Goal: Task Accomplishment & Management: Use online tool/utility

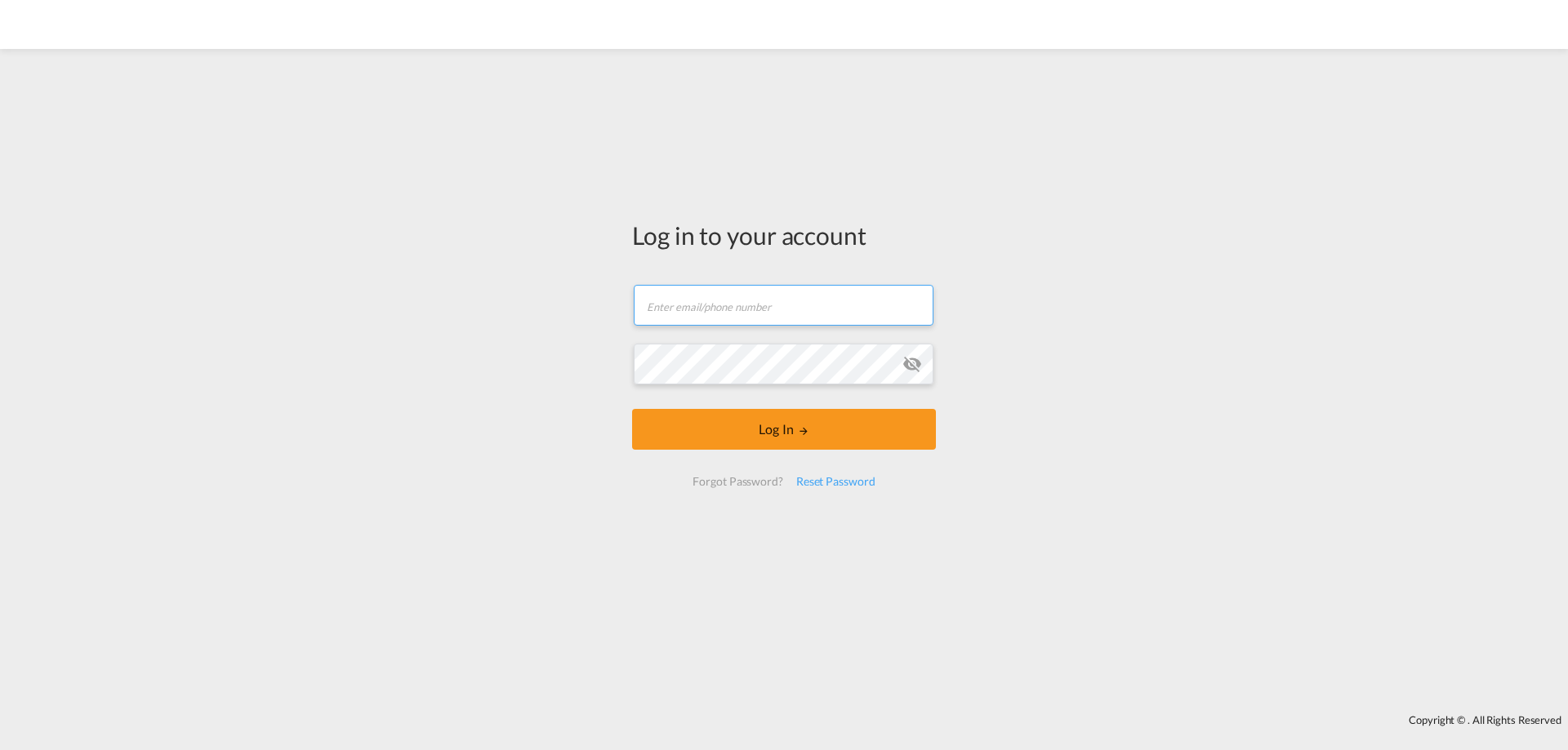
click at [789, 293] on input "text" at bounding box center [784, 306] width 300 height 41
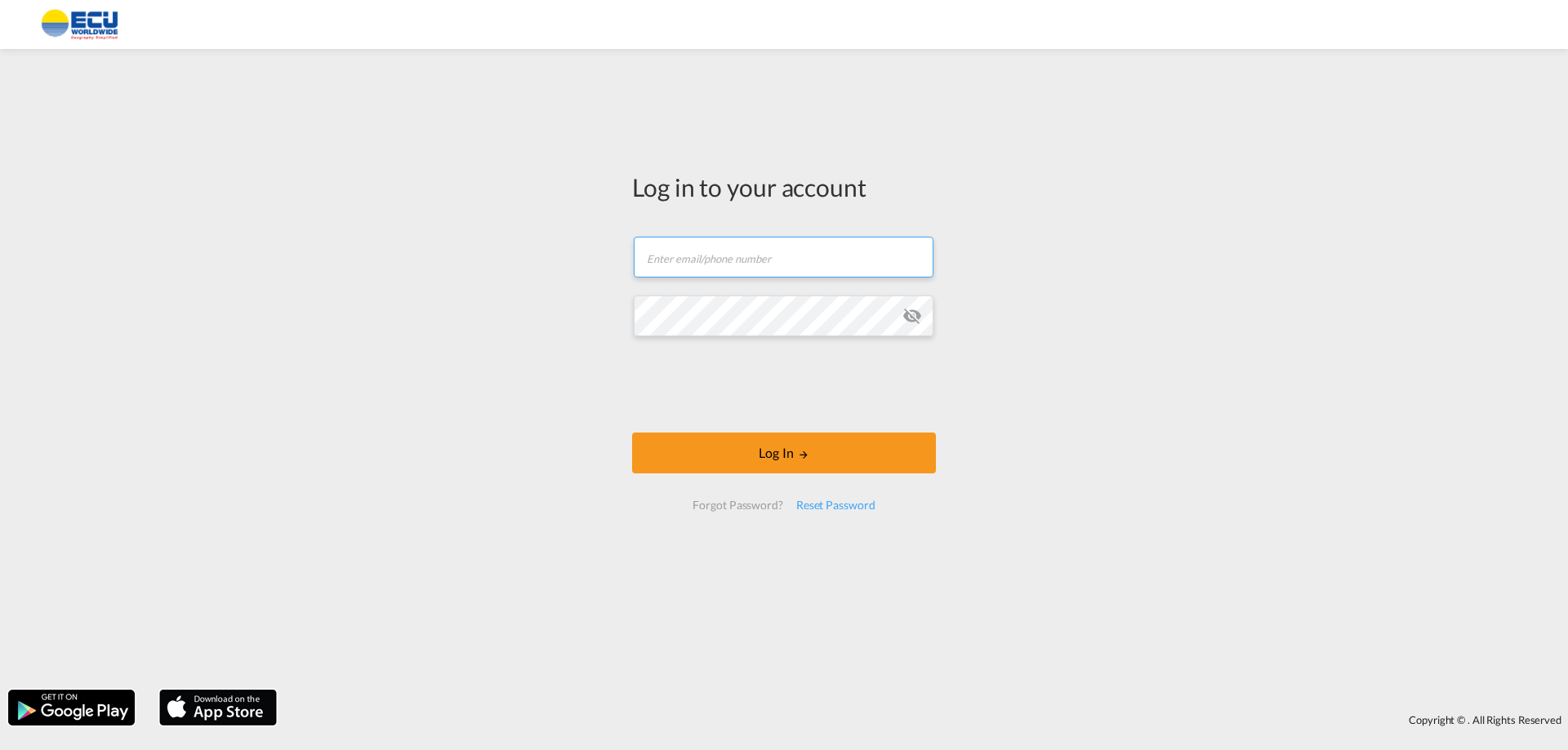
type input "[EMAIL_ADDRESS][DOMAIN_NAME]"
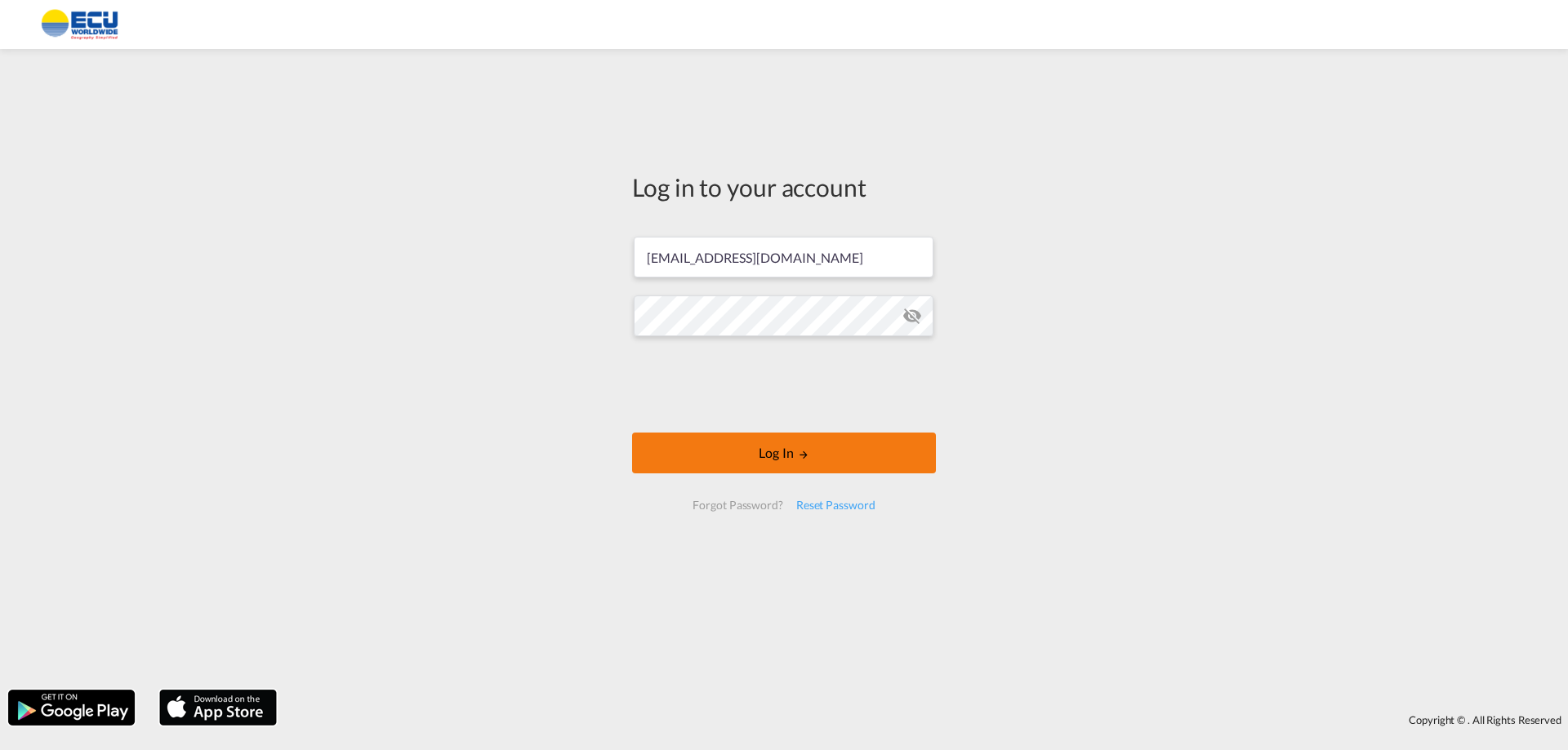
drag, startPoint x: 797, startPoint y: 445, endPoint x: 812, endPoint y: 454, distance: 17.5
click at [797, 446] on button "Log In" at bounding box center [784, 453] width 304 height 41
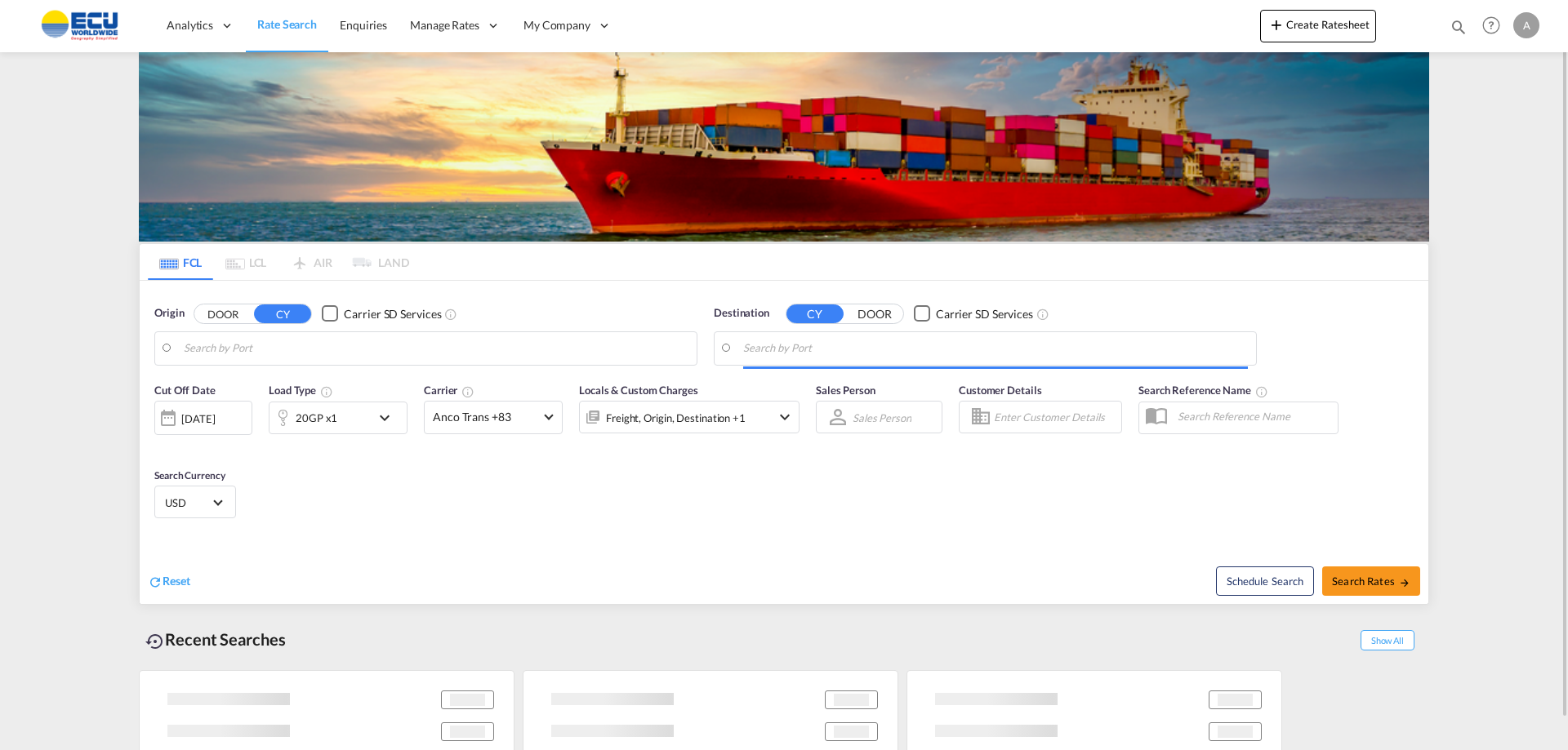
type input "[US_STATE], [GEOGRAPHIC_DATA], USNYC"
type input "[GEOGRAPHIC_DATA], BEANR"
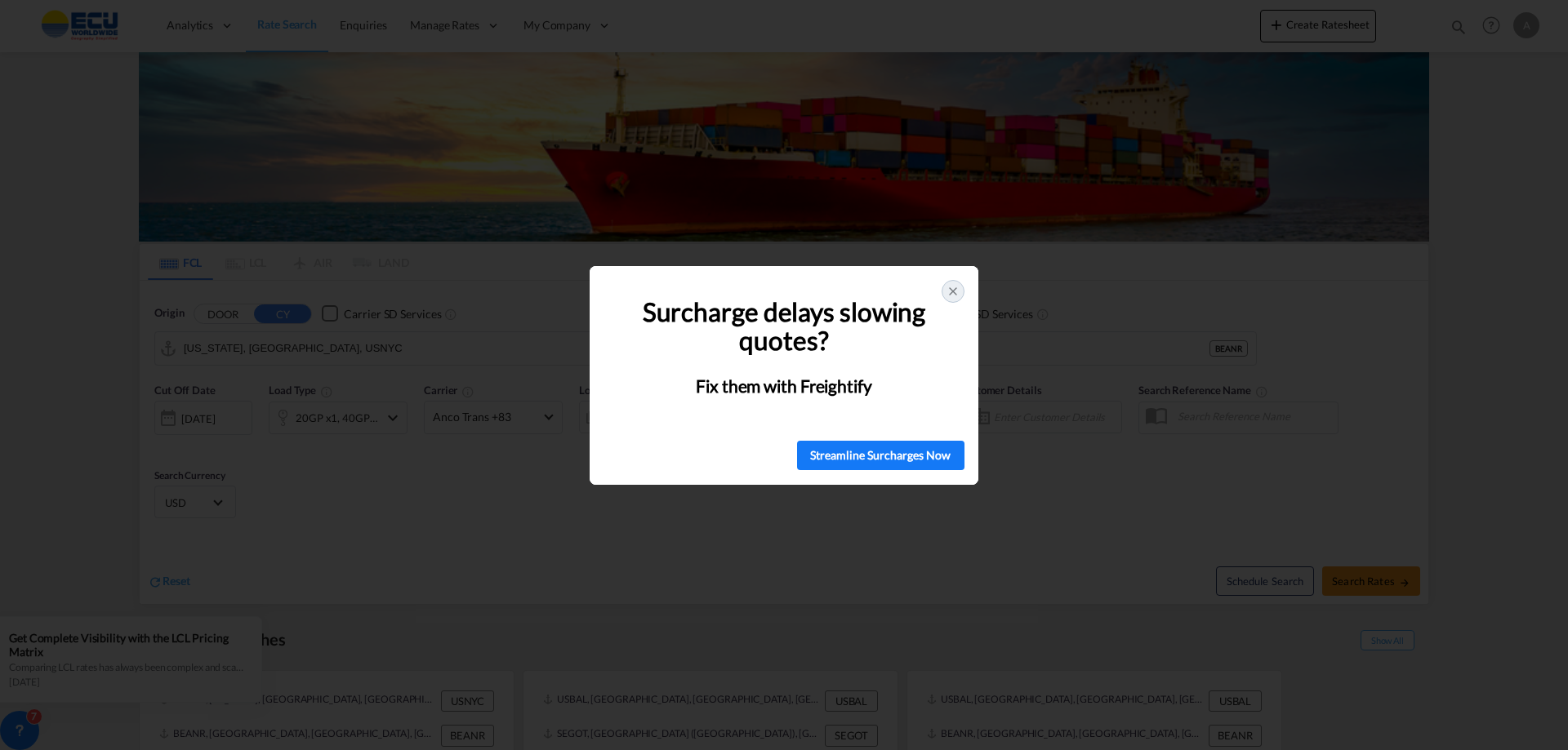
click at [954, 288] on icon at bounding box center [953, 291] width 13 height 13
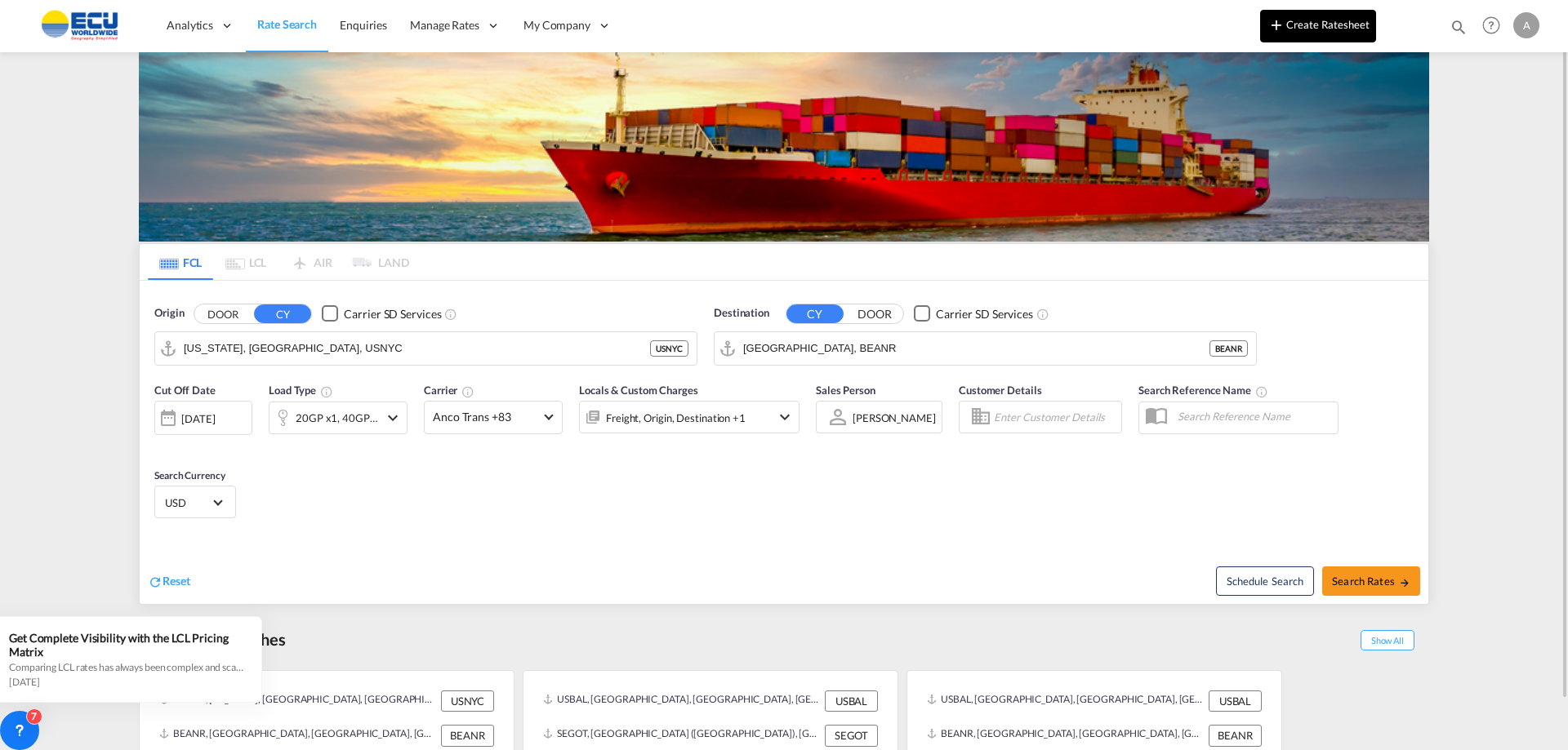
click at [1274, 25] on md-icon "icon-plus 400-fg" at bounding box center [1277, 24] width 20 height 20
